Goal: Task Accomplishment & Management: Complete application form

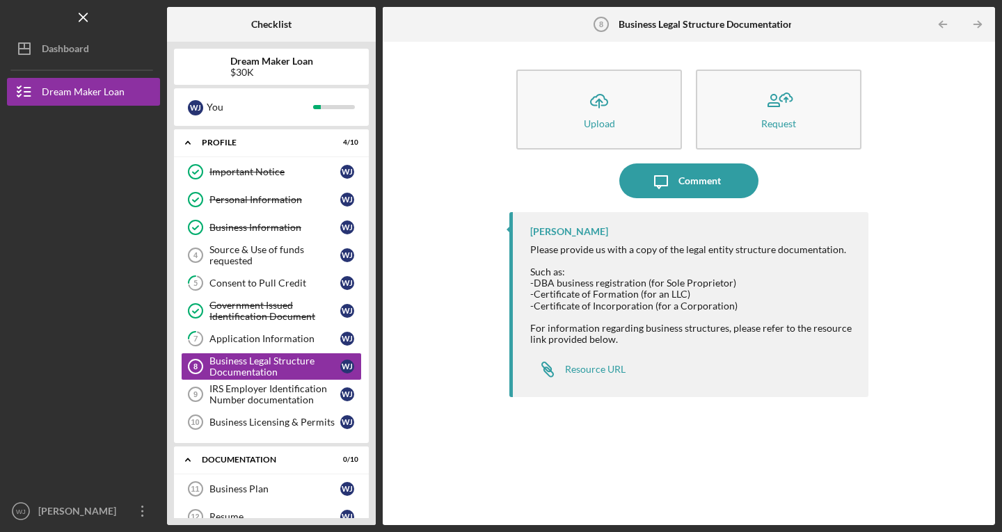
scroll to position [56, 0]
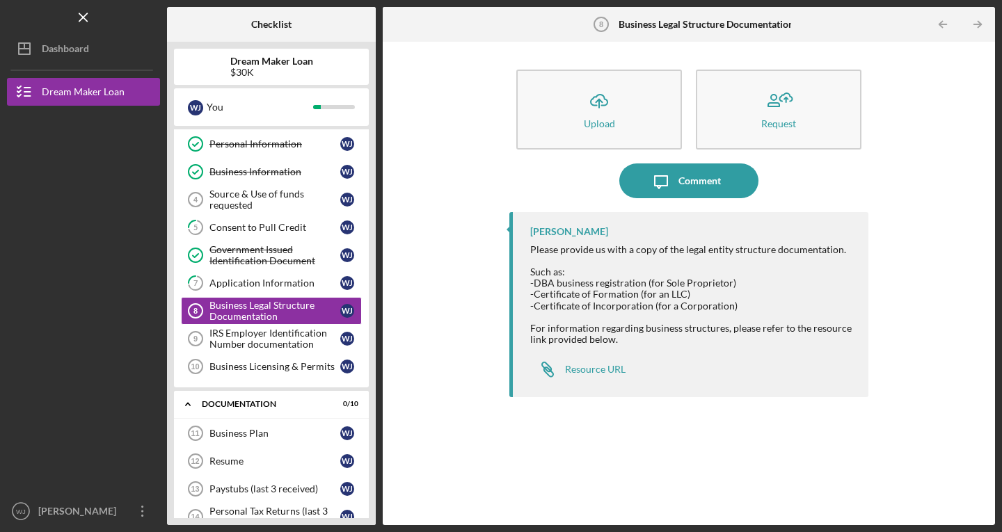
click at [578, 105] on button "Icon/Upload Upload" at bounding box center [599, 110] width 166 height 80
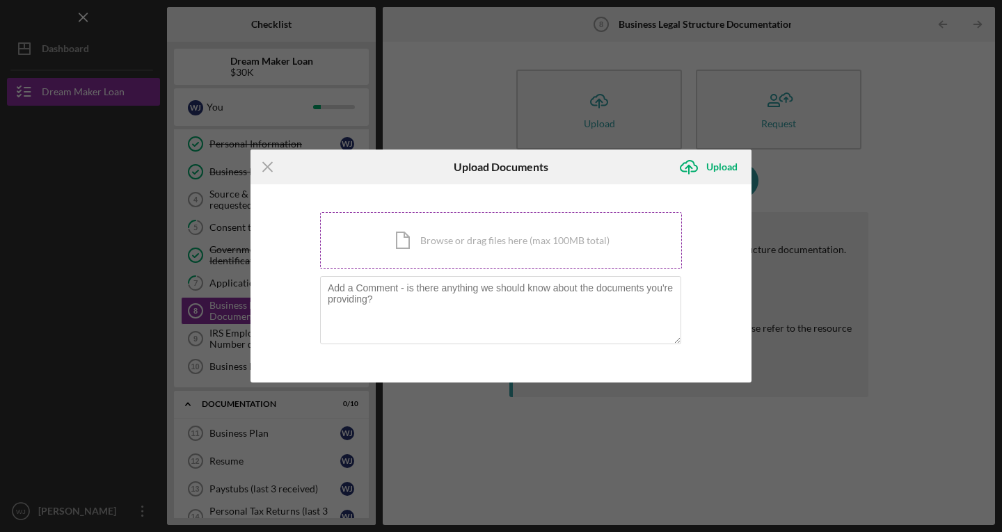
click at [466, 248] on div "Icon/Document Browse or drag files here (max 100MB total) Tap to choose files o…" at bounding box center [501, 240] width 362 height 57
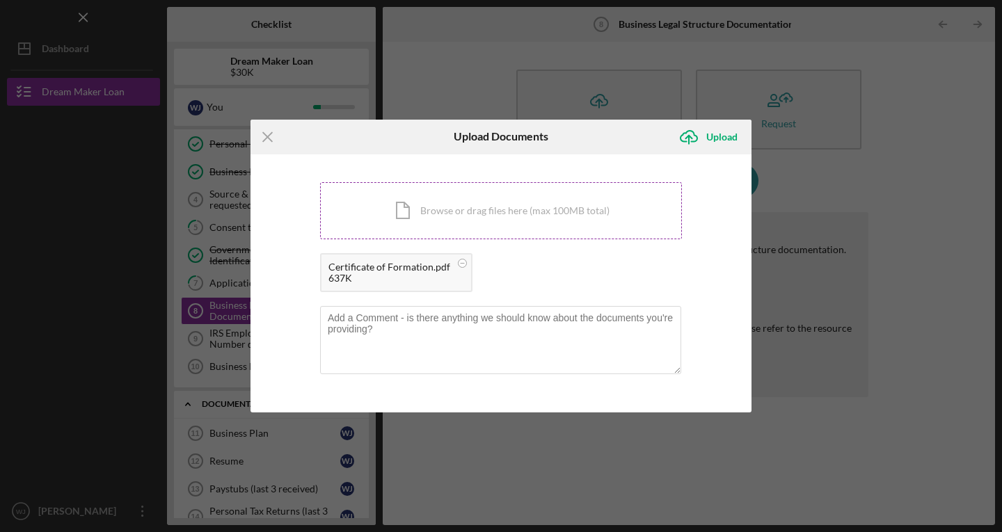
click at [467, 219] on div "Icon/Document Browse or drag files here (max 100MB total) Tap to choose files o…" at bounding box center [501, 210] width 362 height 57
click at [717, 132] on div "Upload" at bounding box center [721, 137] width 31 height 28
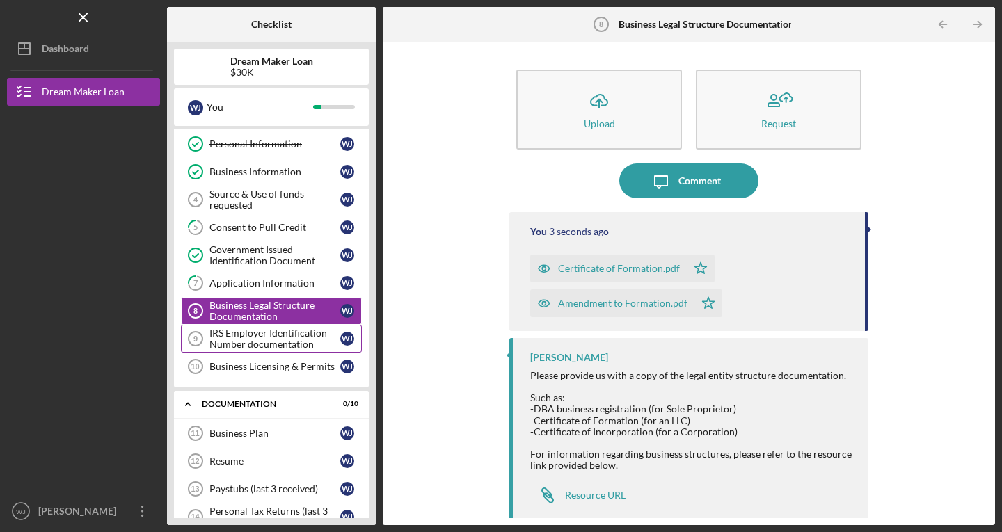
click at [266, 333] on div "IRS Employer Identification Number documentation" at bounding box center [274, 339] width 131 height 22
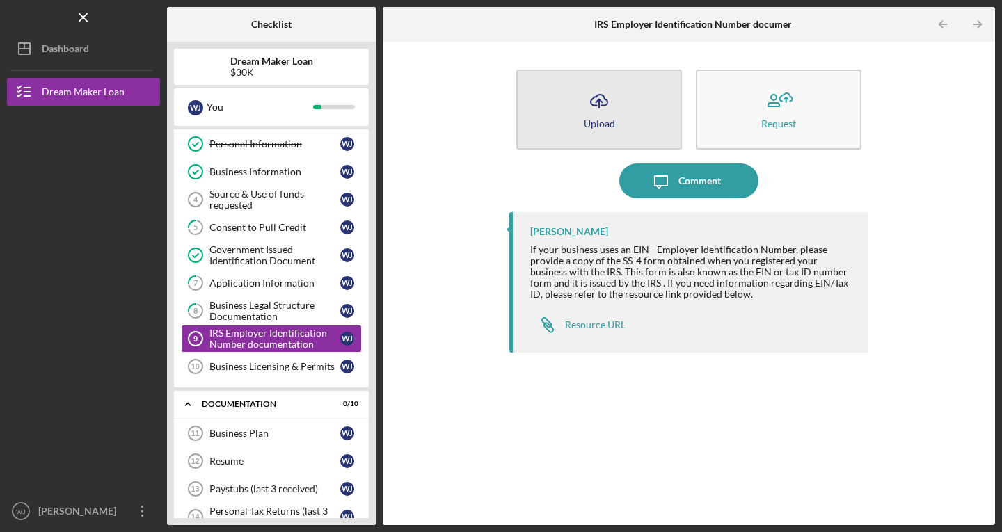
click at [615, 120] on button "Icon/Upload Upload" at bounding box center [599, 110] width 166 height 80
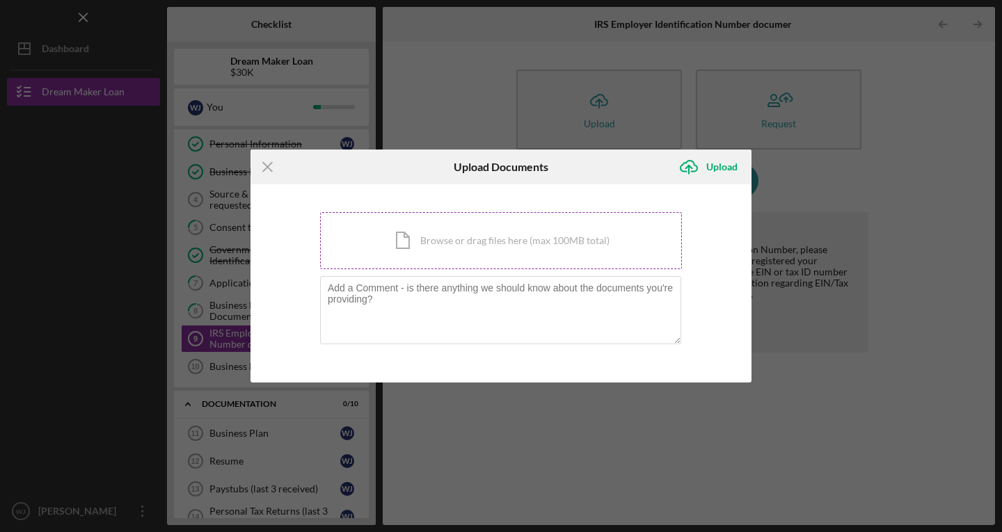
click at [462, 248] on div "Icon/Document Browse or drag files here (max 100MB total) Tap to choose files o…" at bounding box center [501, 240] width 362 height 57
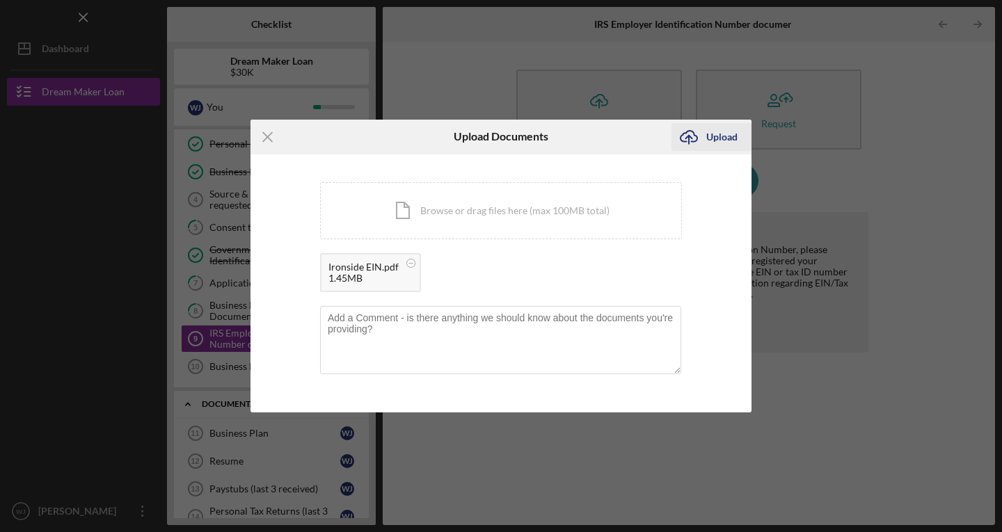
click at [715, 134] on div "Upload" at bounding box center [721, 137] width 31 height 28
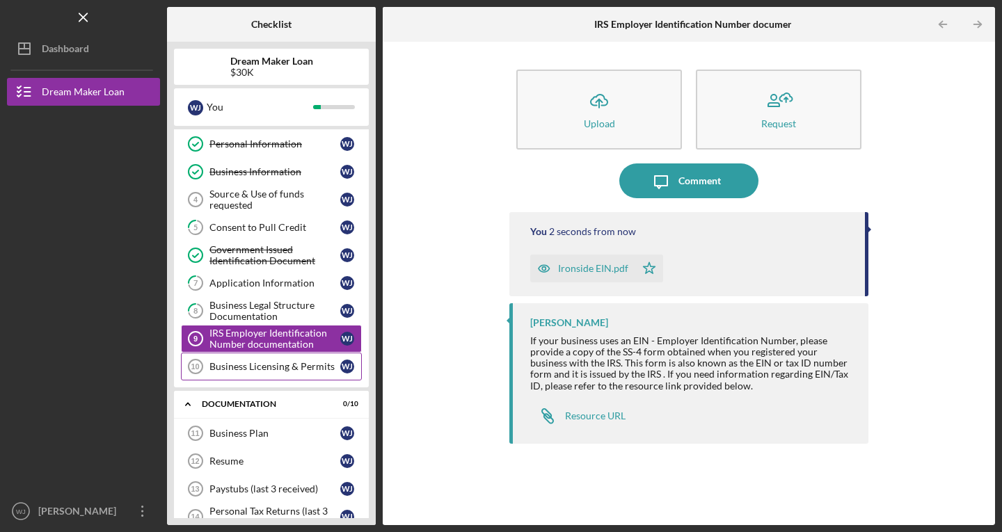
click at [283, 360] on link "Business Licensing & Permits 10 Business Licensing & Permits [PERSON_NAME]" at bounding box center [271, 367] width 181 height 28
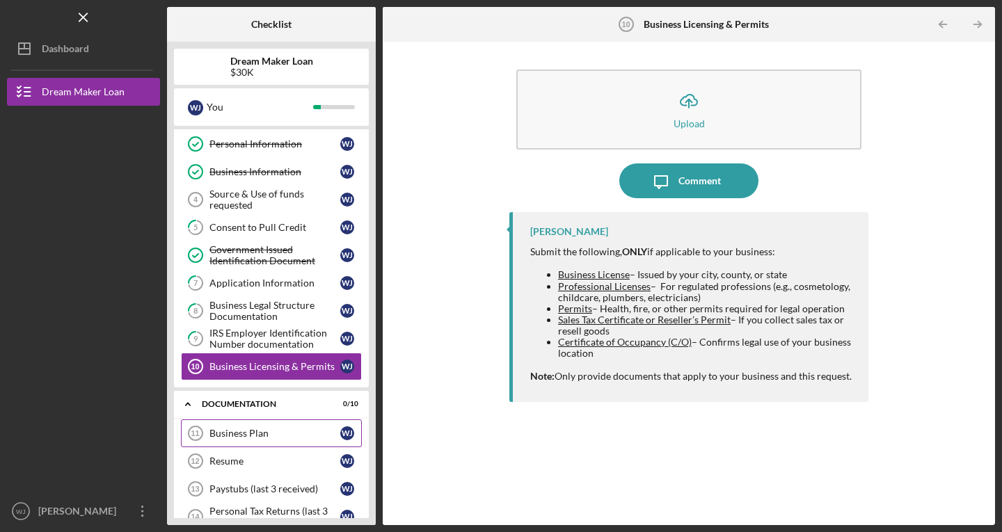
click at [245, 433] on div "Business Plan" at bounding box center [274, 433] width 131 height 11
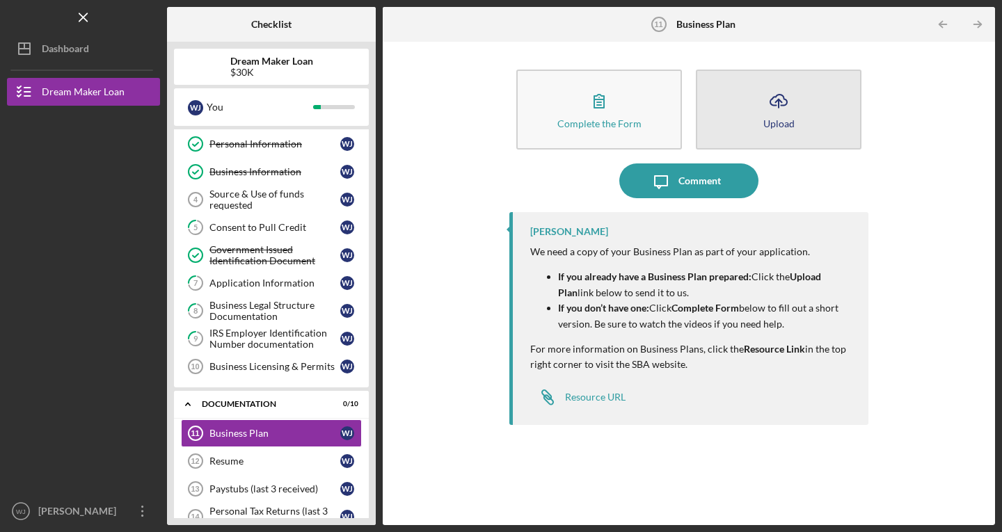
click at [791, 109] on icon "Icon/Upload" at bounding box center [778, 101] width 35 height 35
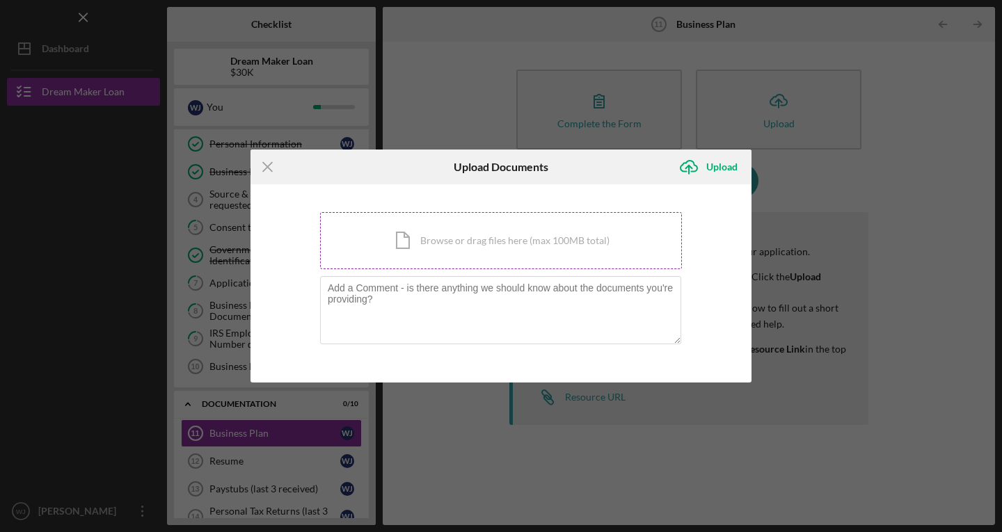
click at [447, 237] on div "Icon/Document Browse or drag files here (max 100MB total) Tap to choose files o…" at bounding box center [501, 240] width 362 height 57
click at [574, 234] on div "Icon/Document Browse or drag files here (max 100MB total) Tap to choose files o…" at bounding box center [501, 240] width 362 height 57
click at [555, 239] on div "Icon/Document Browse or drag files here (max 100MB total) Tap to choose files o…" at bounding box center [501, 240] width 362 height 57
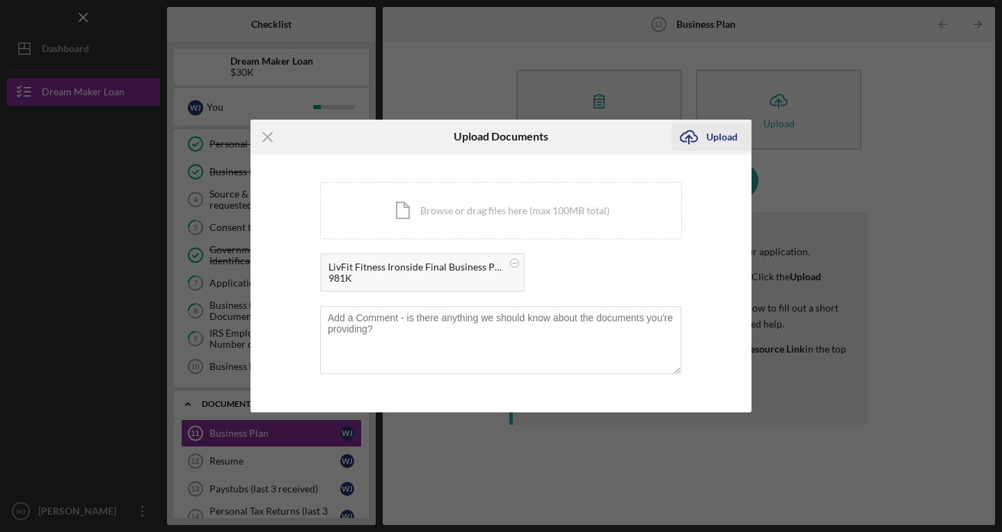
click at [720, 141] on div "Upload" at bounding box center [721, 137] width 31 height 28
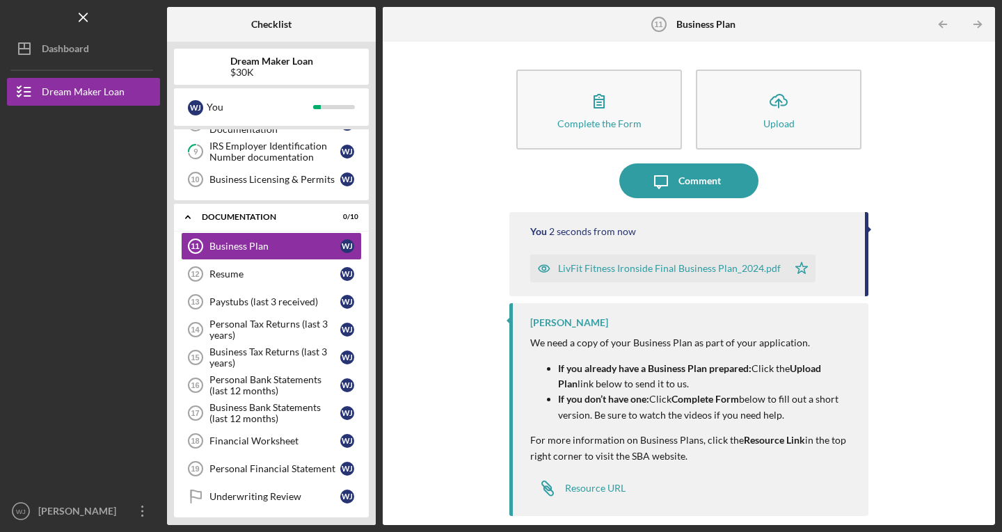
scroll to position [248, 0]
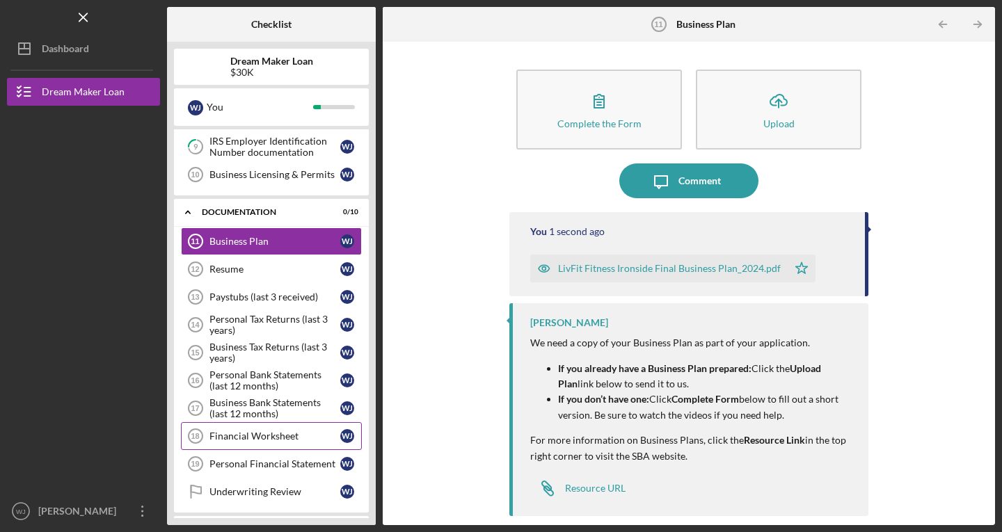
click at [236, 435] on div "Financial Worksheet" at bounding box center [274, 436] width 131 height 11
